Goal: Navigation & Orientation: Find specific page/section

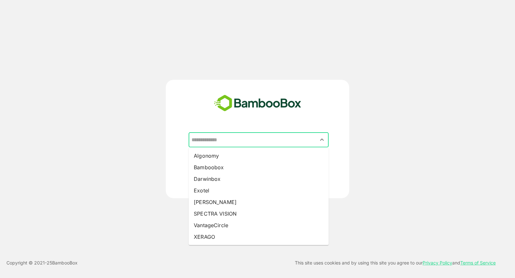
click at [215, 142] on input "text" at bounding box center [258, 140] width 137 height 12
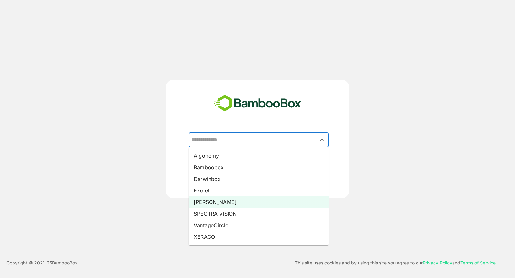
click at [226, 200] on li "[PERSON_NAME]" at bounding box center [259, 202] width 140 height 12
type input "*****"
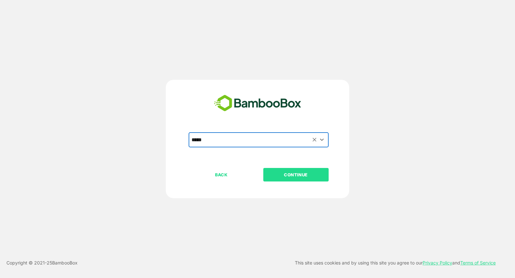
click at [289, 176] on p "CONTINUE" at bounding box center [296, 174] width 64 height 7
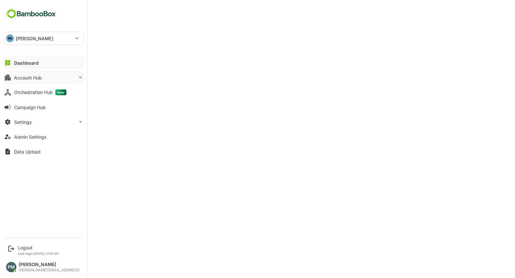
click at [35, 73] on button "Account Hub" at bounding box center [43, 77] width 80 height 13
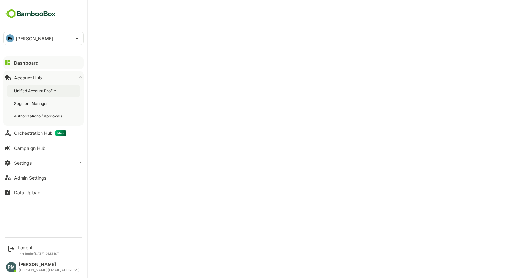
click at [56, 94] on div "Unified Account Profile" at bounding box center [43, 91] width 73 height 12
click at [39, 162] on button "Settings" at bounding box center [43, 162] width 80 height 13
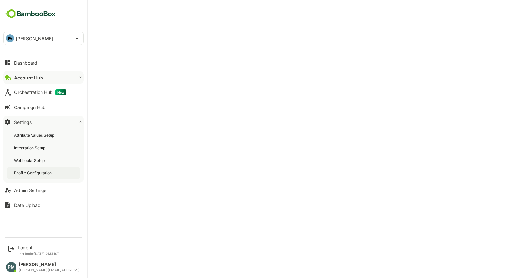
click at [42, 168] on div "Profile Configuration" at bounding box center [43, 173] width 73 height 12
click at [20, 62] on div "Dashboard" at bounding box center [25, 62] width 23 height 5
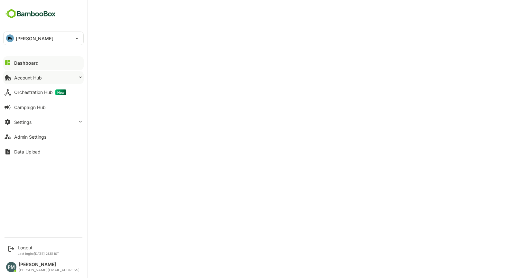
click at [51, 77] on button "Account Hub" at bounding box center [43, 77] width 80 height 13
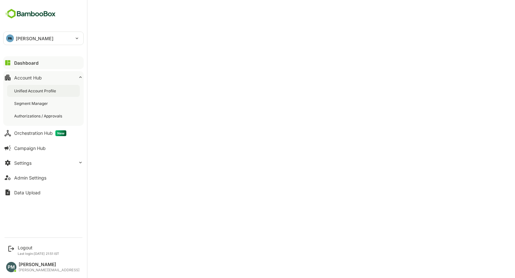
click at [56, 88] on div "Unified Account Profile" at bounding box center [35, 90] width 43 height 5
